Goal: Task Accomplishment & Management: Use online tool/utility

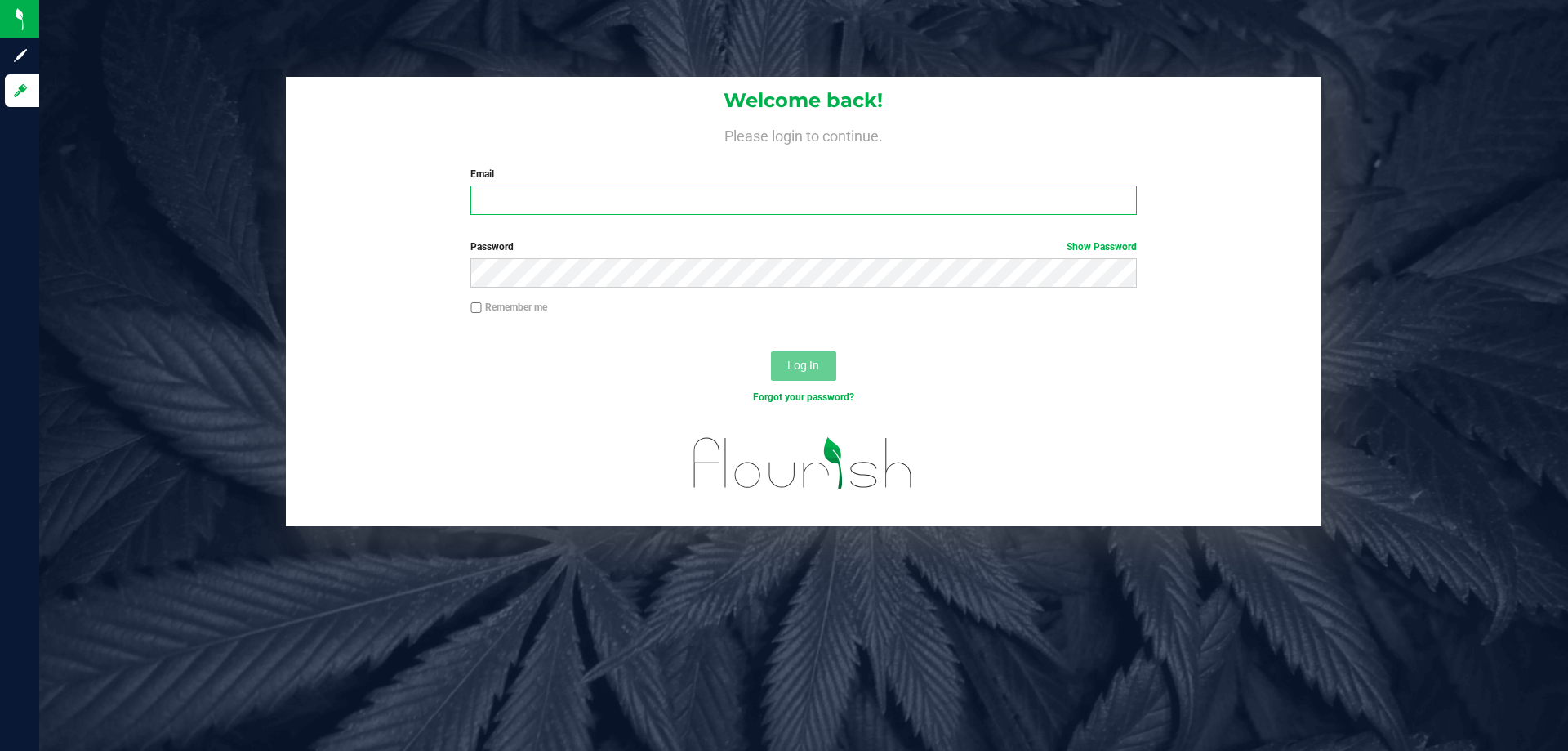
click at [625, 191] on input "Email" at bounding box center [802, 200] width 665 height 29
type input "cjames@liveparallel.com"
click at [771, 352] on button "Log In" at bounding box center [803, 366] width 65 height 29
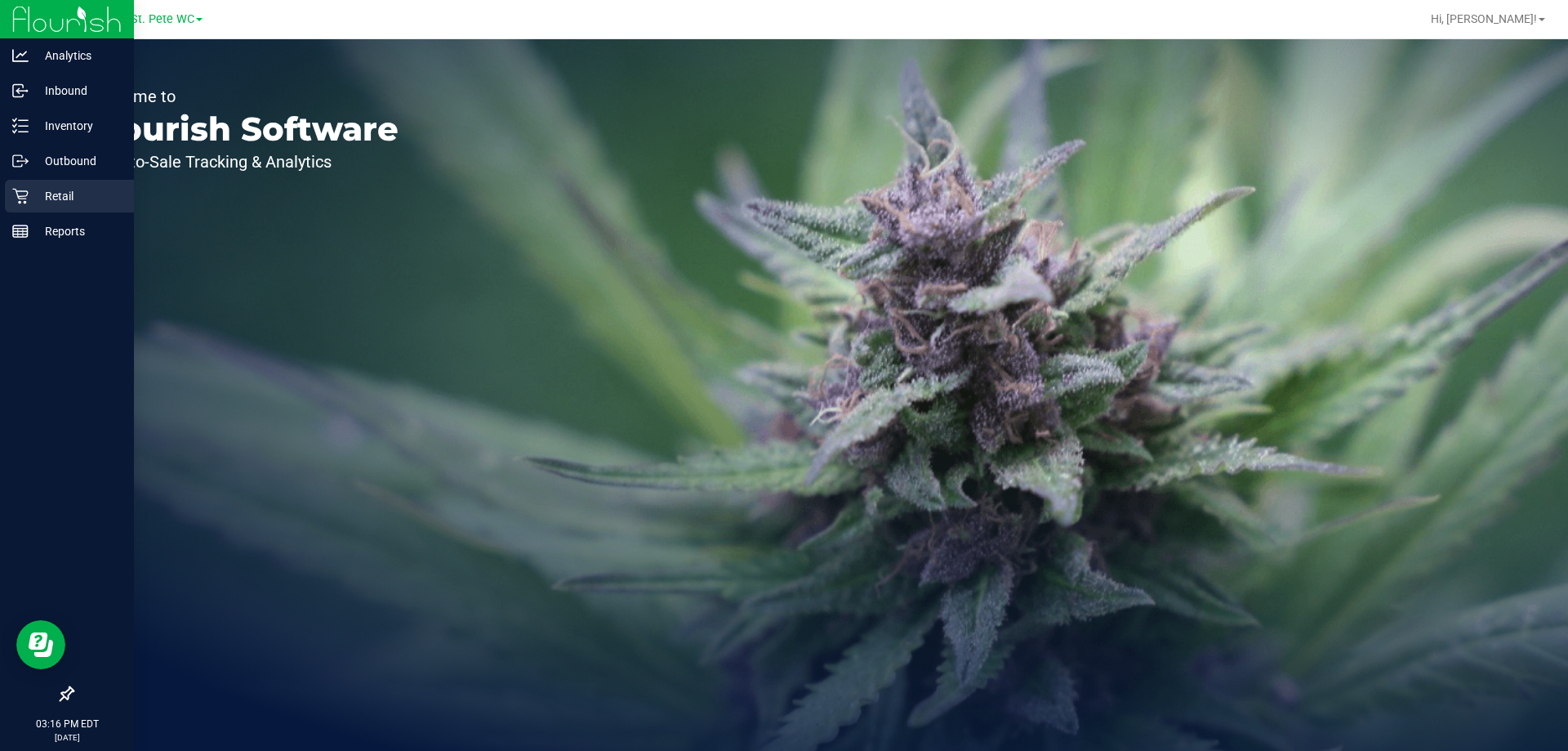
click at [19, 188] on icon at bounding box center [20, 196] width 17 height 17
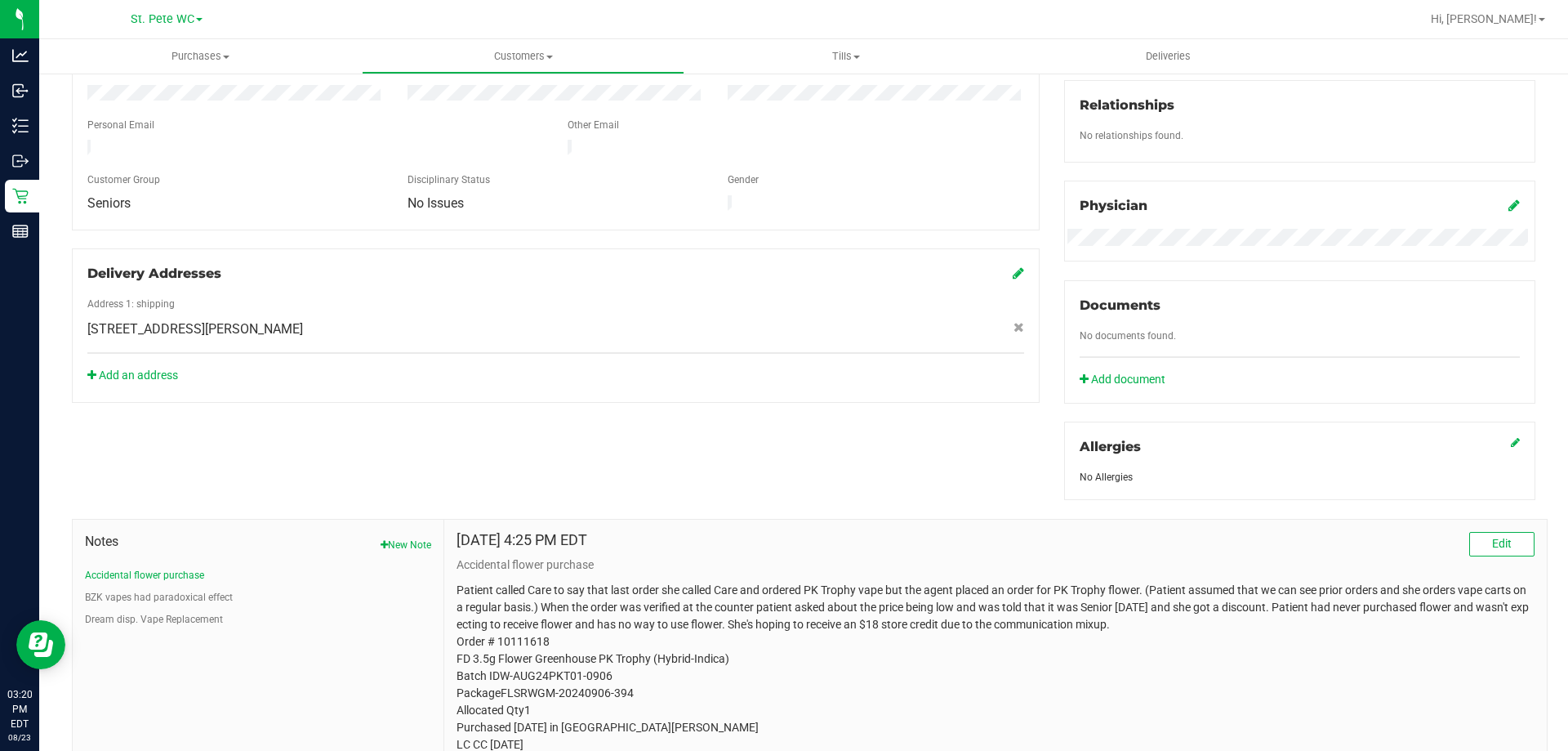
scroll to position [457, 0]
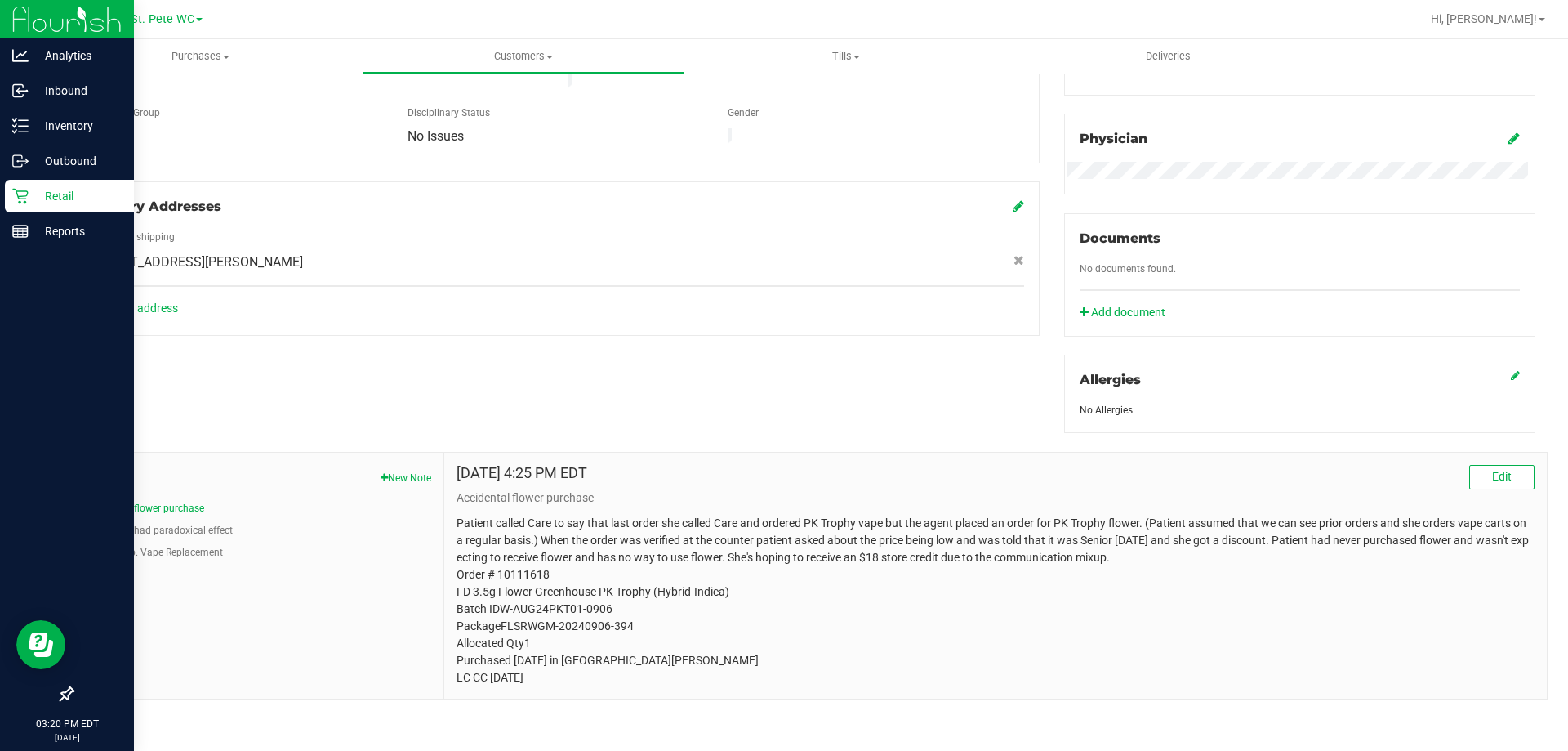
click at [5, 194] on div "Retail" at bounding box center [69, 195] width 129 height 33
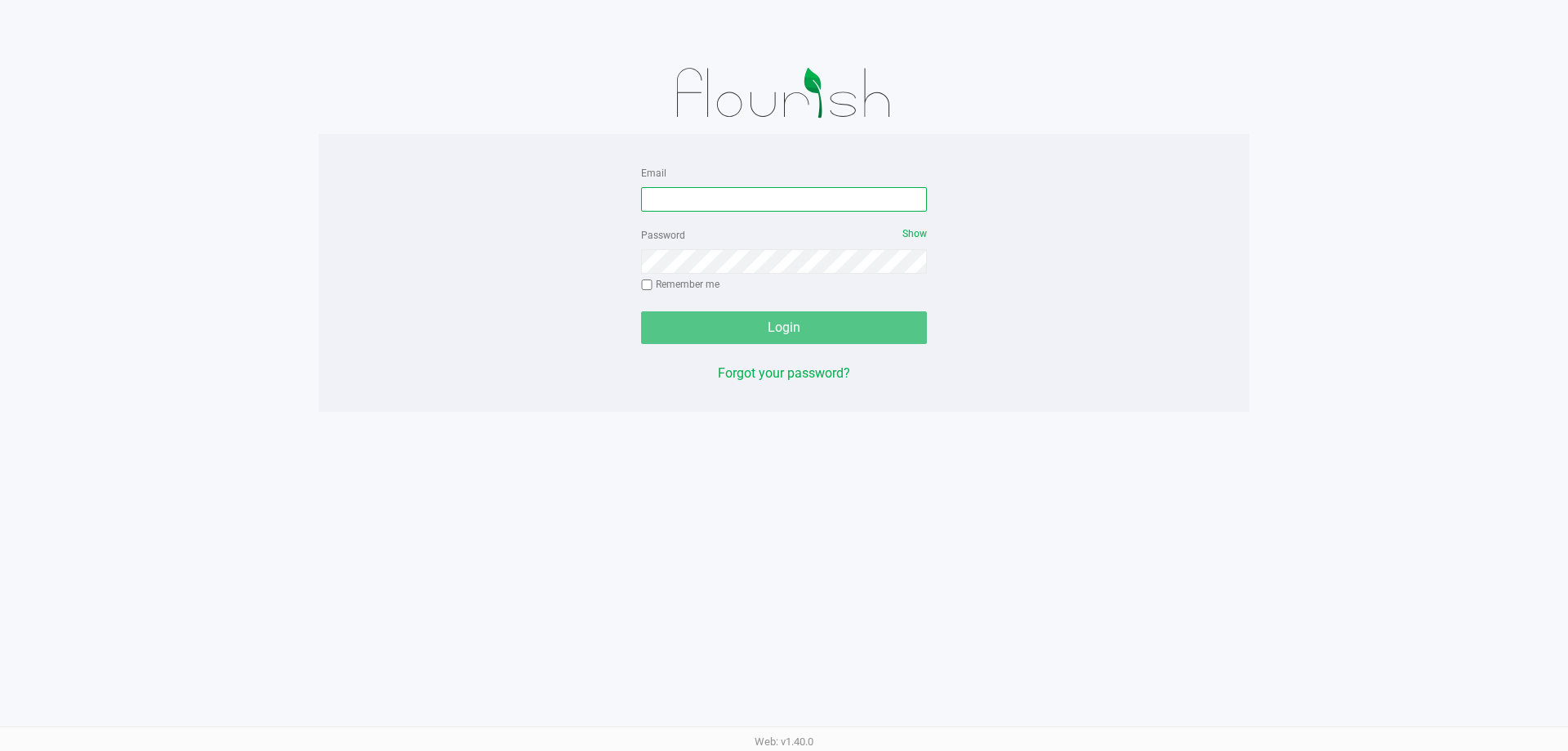
click at [731, 200] on input "Email" at bounding box center [783, 200] width 286 height 25
type input "[EMAIL_ADDRESS][DOMAIN_NAME]"
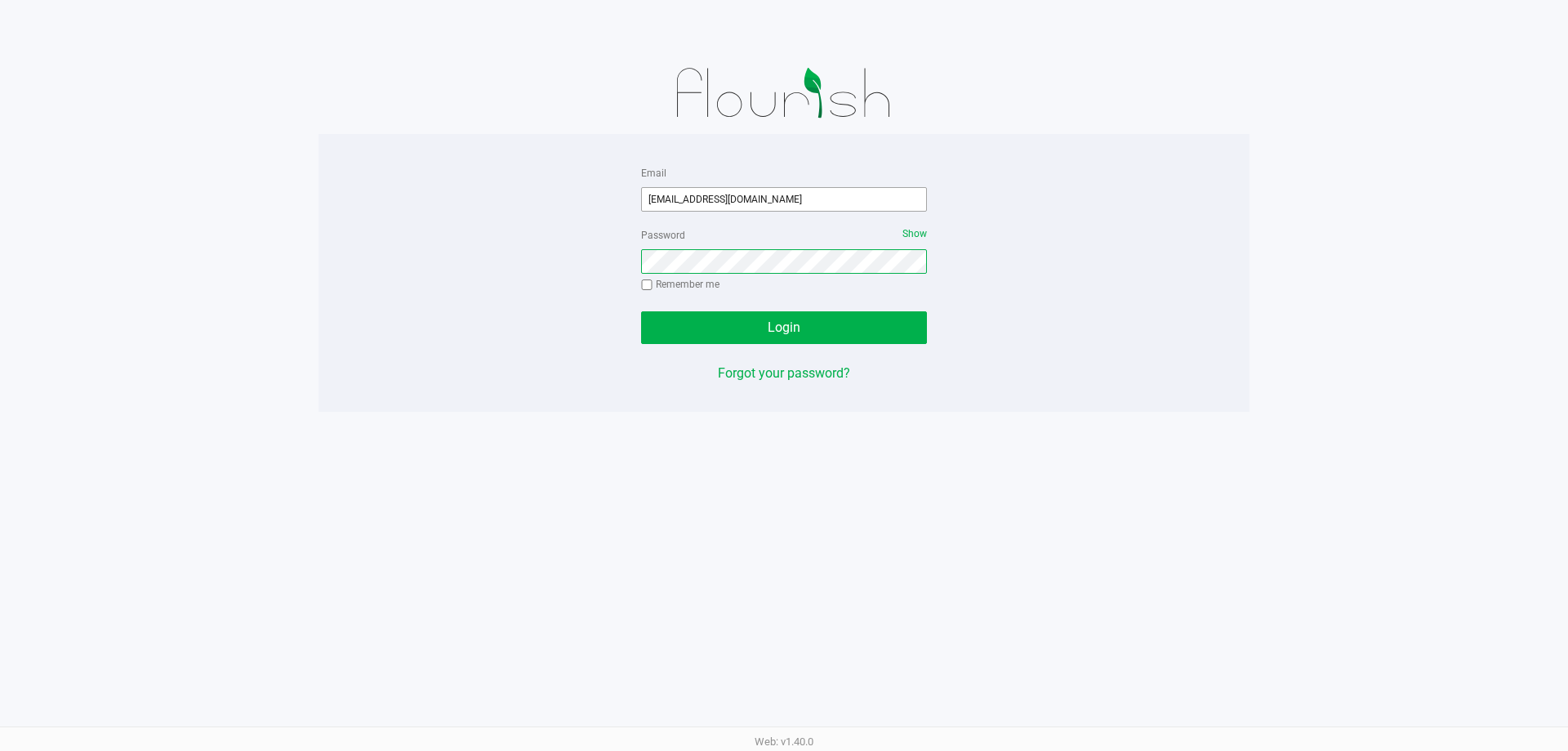
click at [641, 311] on button "Login" at bounding box center [783, 327] width 286 height 33
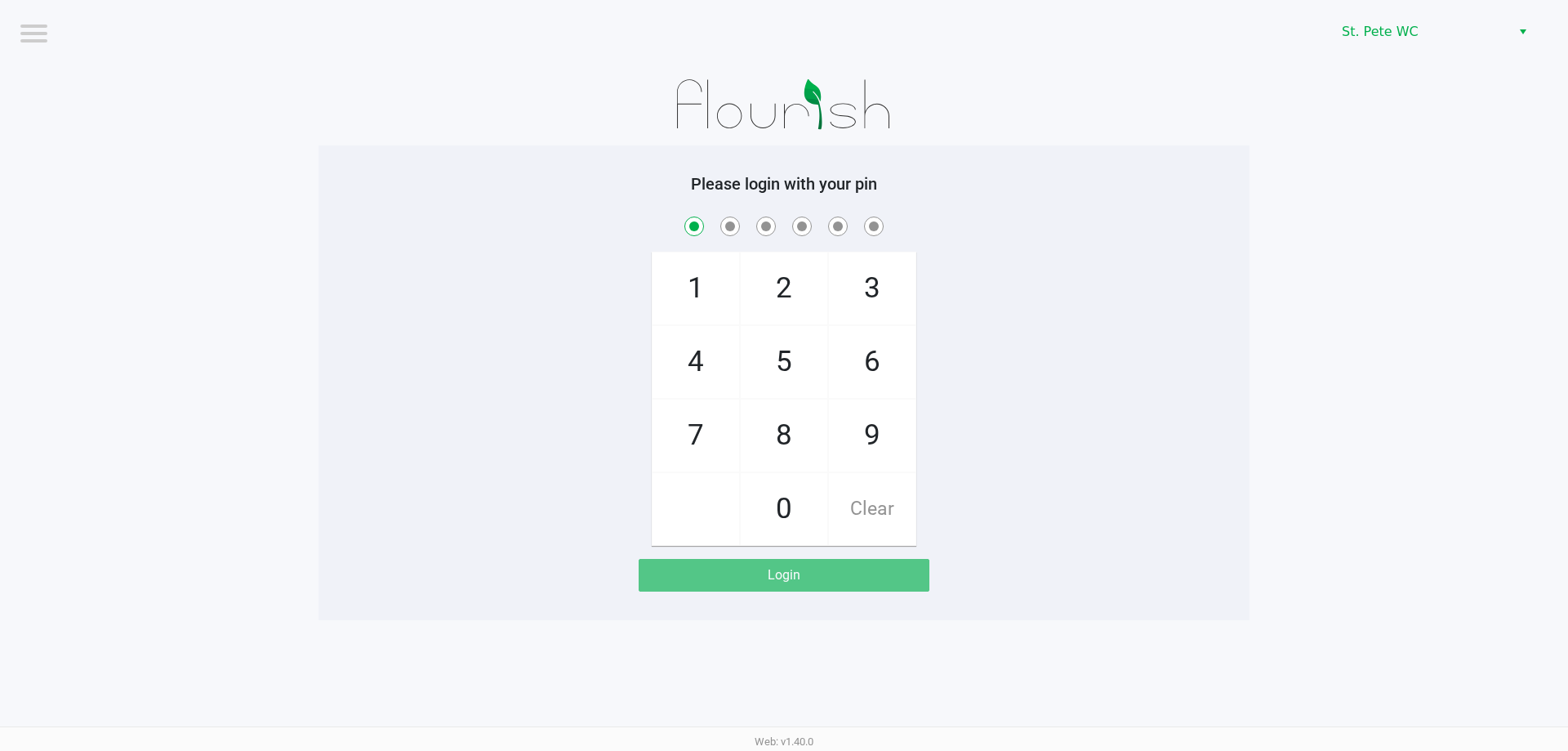
checkbox input "true"
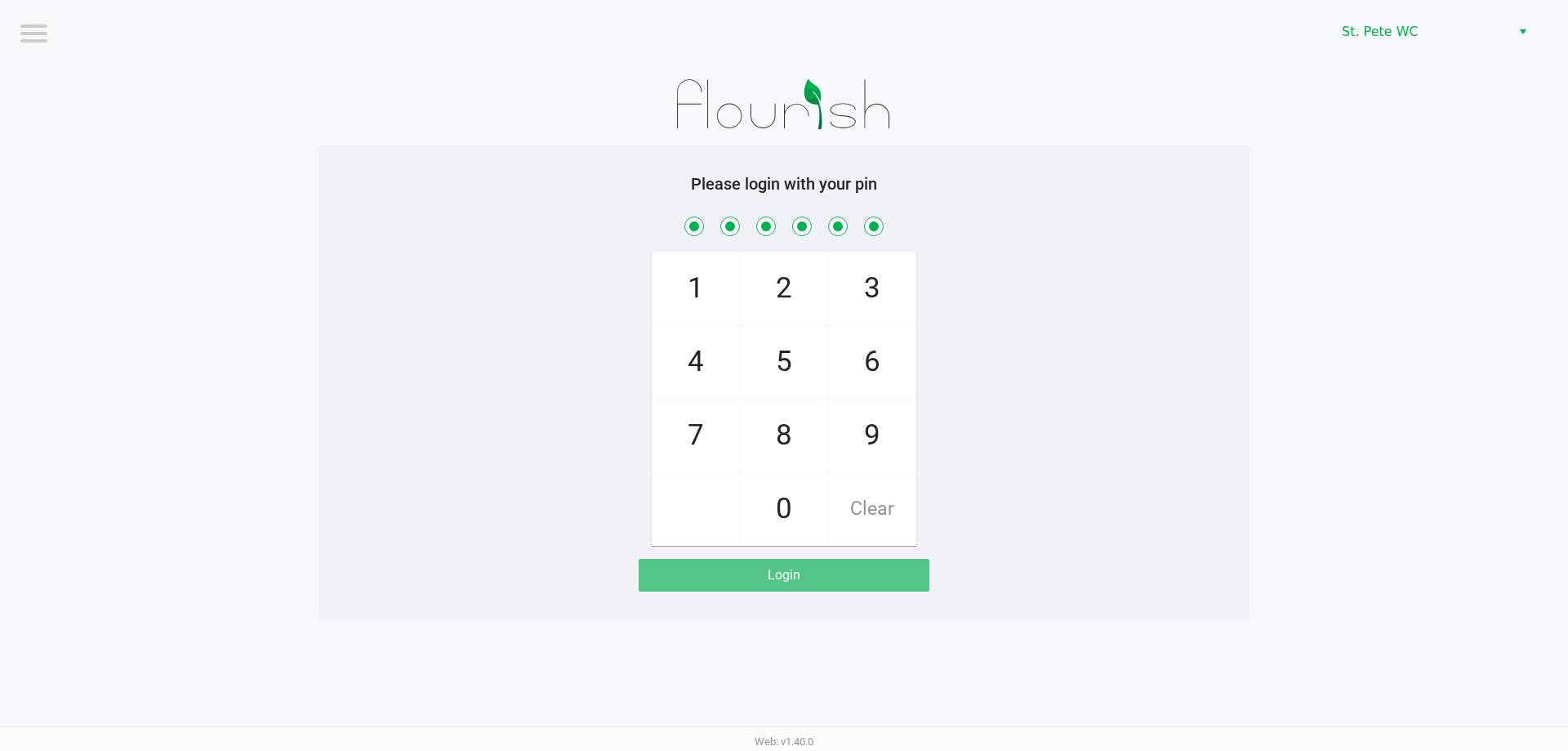
checkbox input "true"
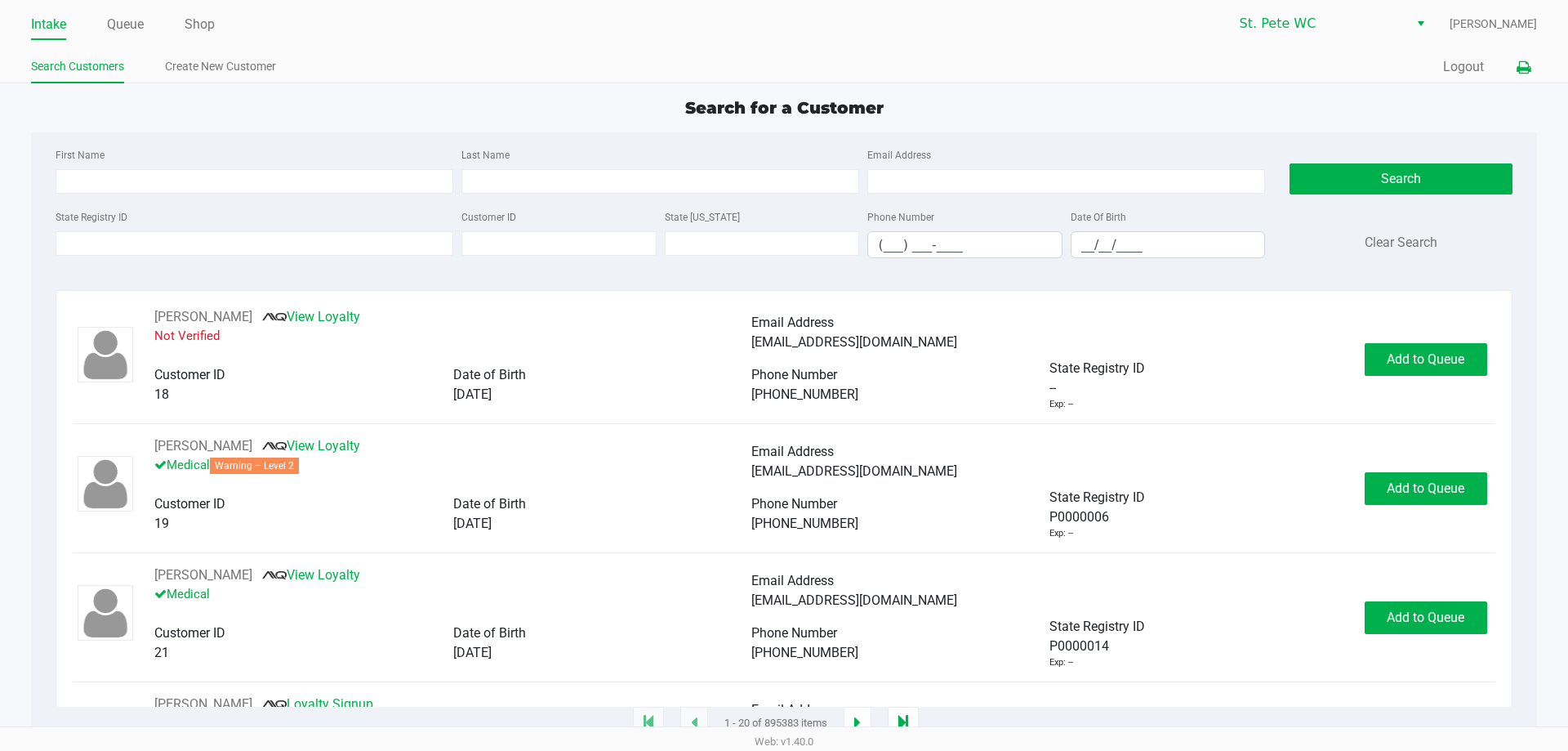
click at [1526, 68] on icon at bounding box center [1523, 68] width 14 height 11
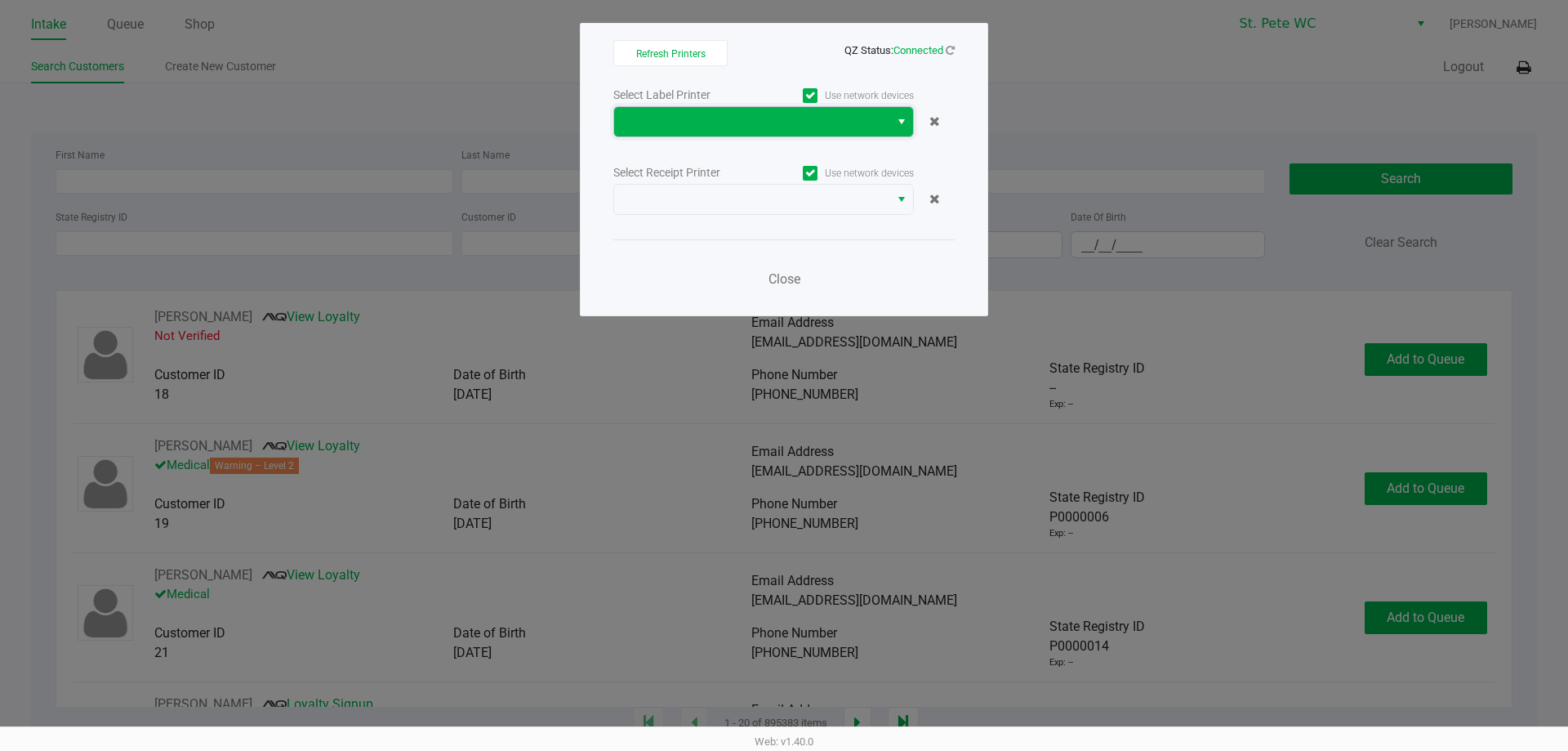
click at [771, 114] on span at bounding box center [751, 121] width 256 height 19
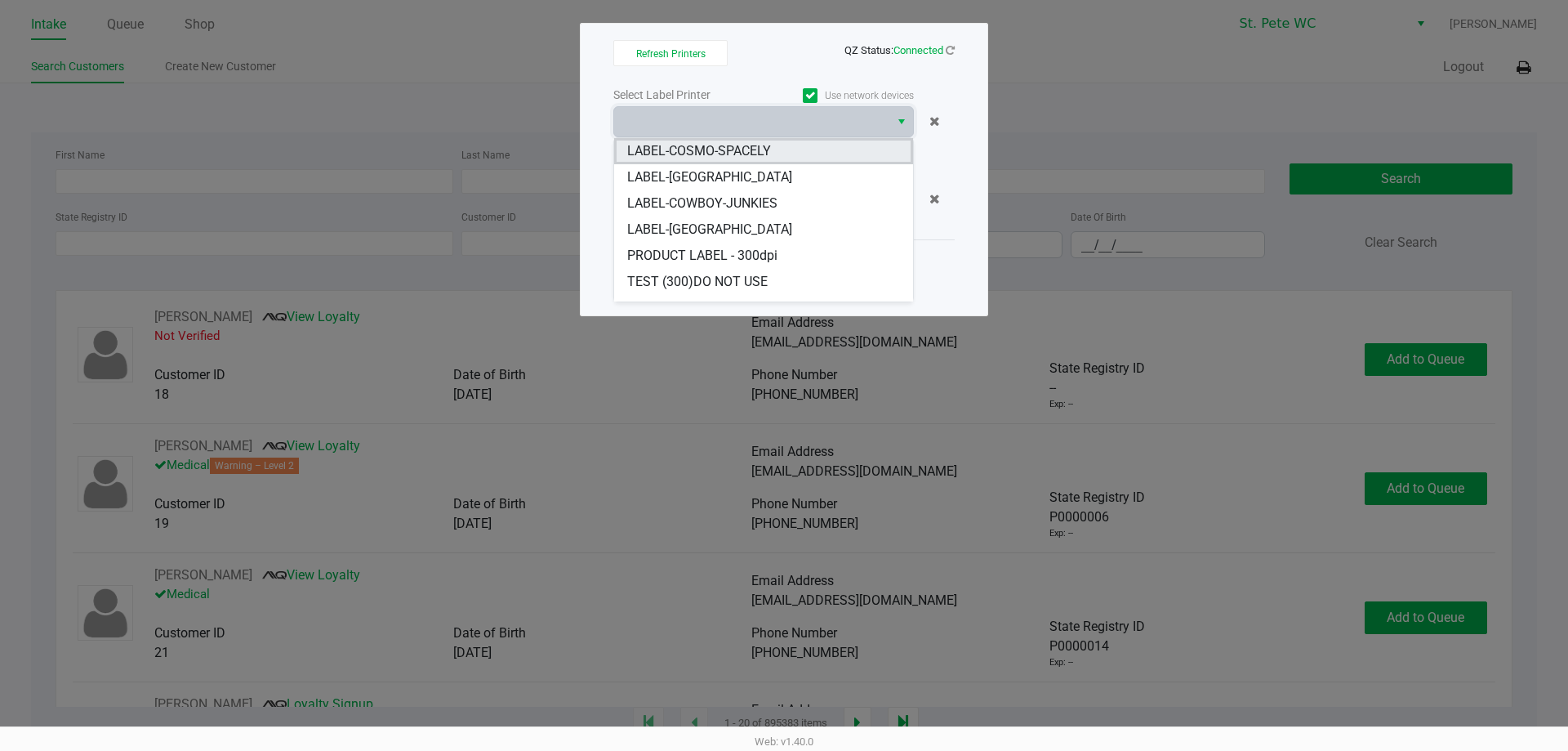
click at [807, 159] on li "LABEL-COSMO-SPACELY" at bounding box center [764, 151] width 299 height 26
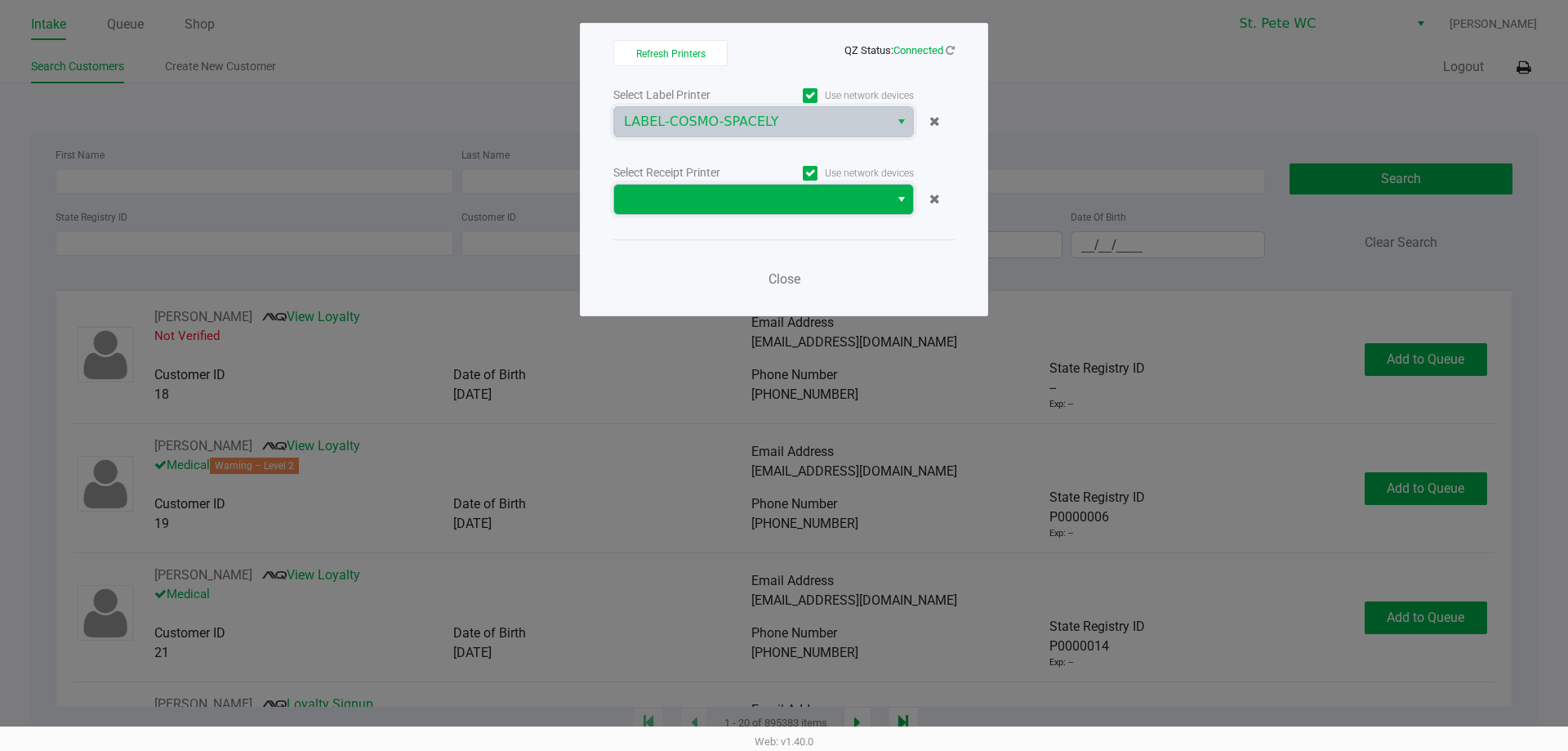
click at [772, 203] on span at bounding box center [751, 200] width 256 height 19
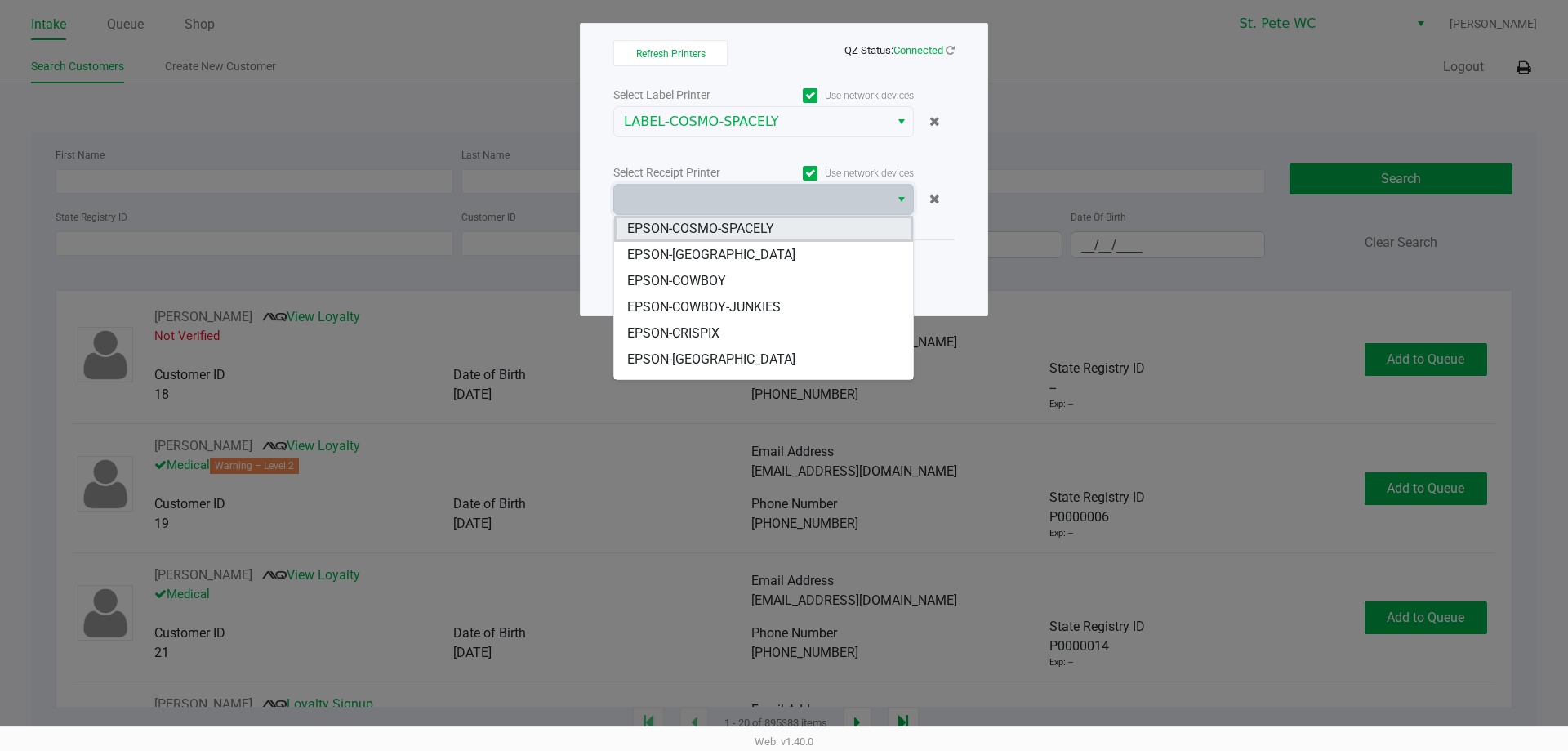
click at [818, 225] on li "EPSON-COSMO-SPACELY" at bounding box center [764, 229] width 299 height 26
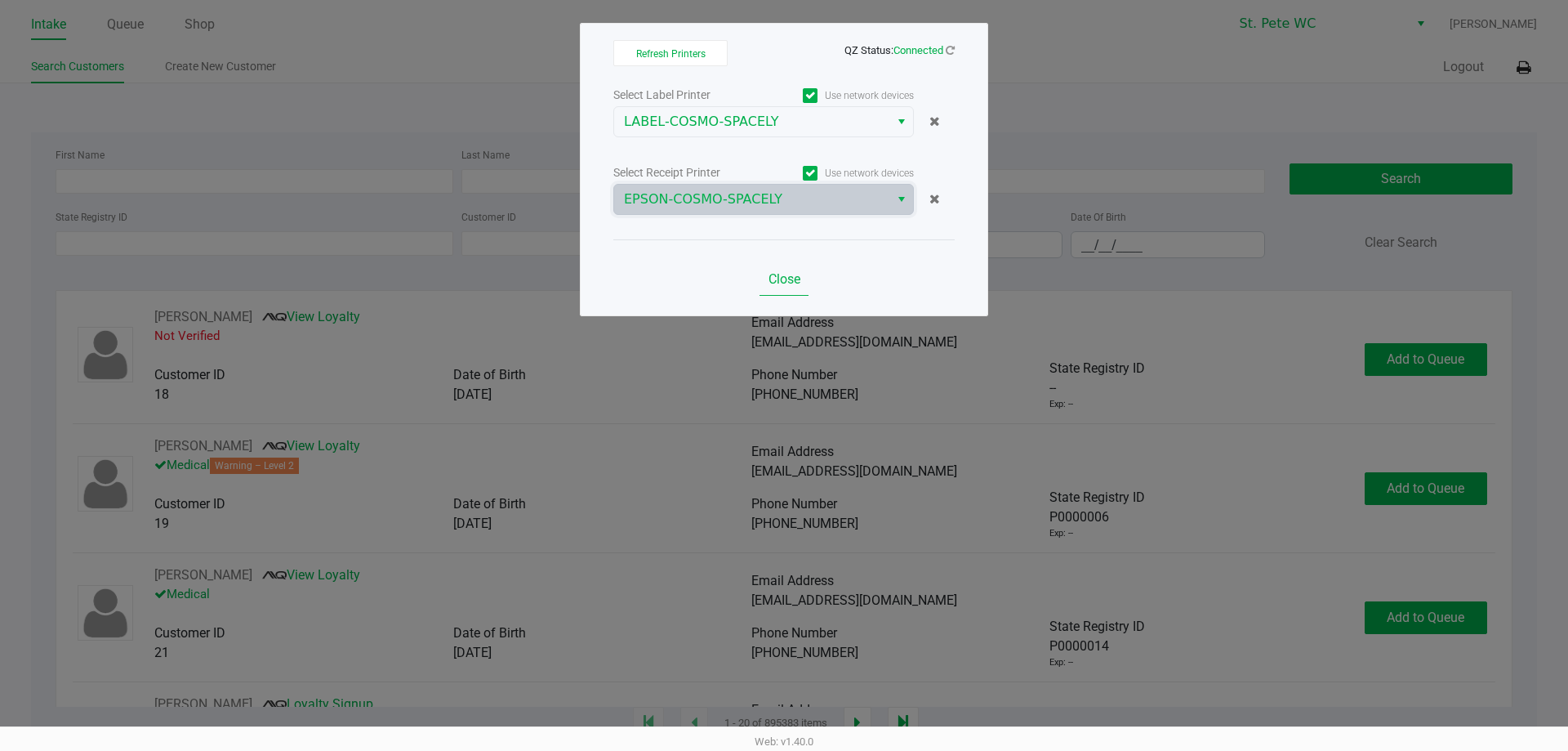
click at [760, 290] on button "Close" at bounding box center [784, 279] width 49 height 33
